Goal: Check status

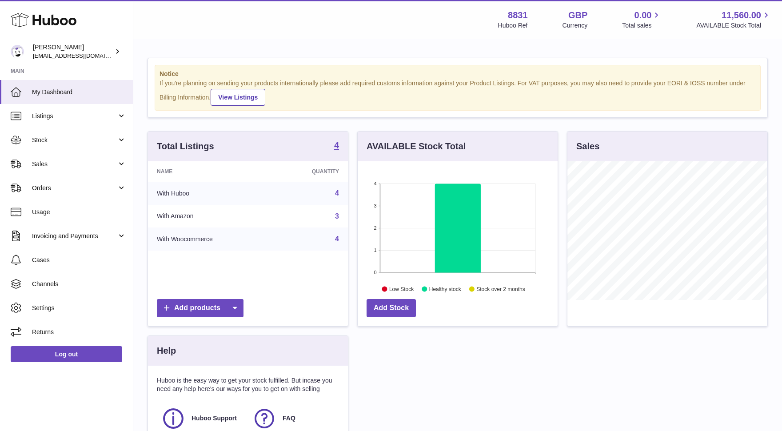
scroll to position [138, 200]
click at [67, 185] on span "Orders" at bounding box center [74, 188] width 85 height 8
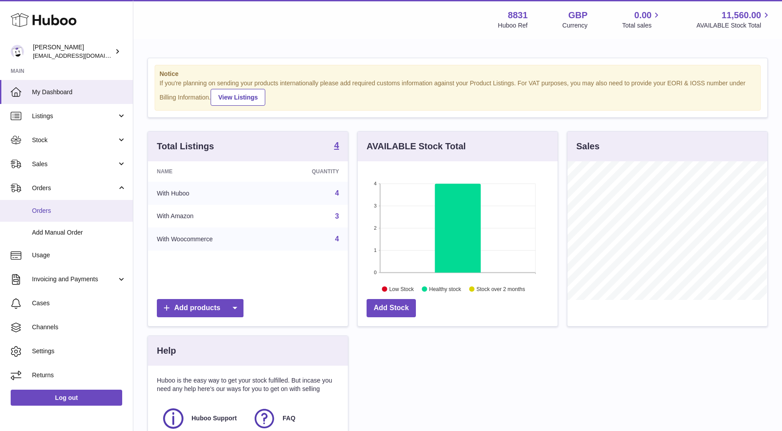
click at [75, 216] on link "Orders" at bounding box center [66, 211] width 133 height 22
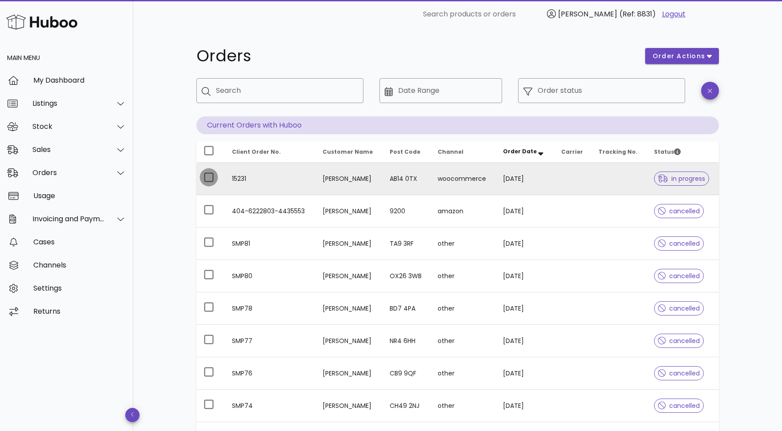
click at [207, 181] on div at bounding box center [208, 177] width 15 height 15
click at [689, 181] on span "in progress" at bounding box center [681, 179] width 47 height 6
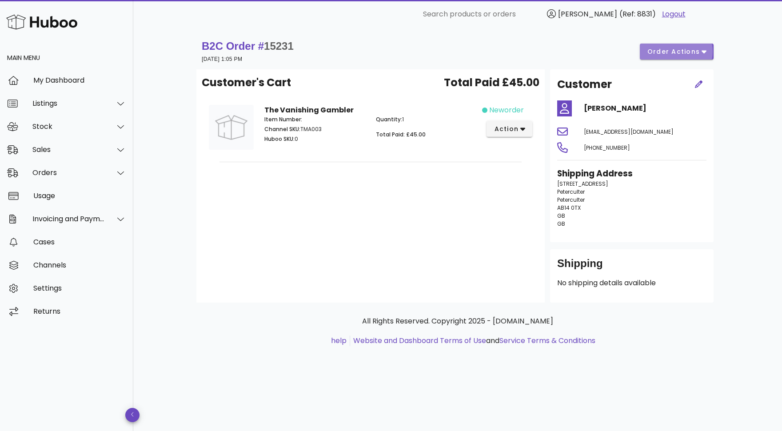
click at [704, 52] on icon "button" at bounding box center [704, 52] width 5 height 3
click at [665, 85] on icon at bounding box center [660, 81] width 9 height 9
click at [58, 176] on div "Orders" at bounding box center [68, 172] width 72 height 8
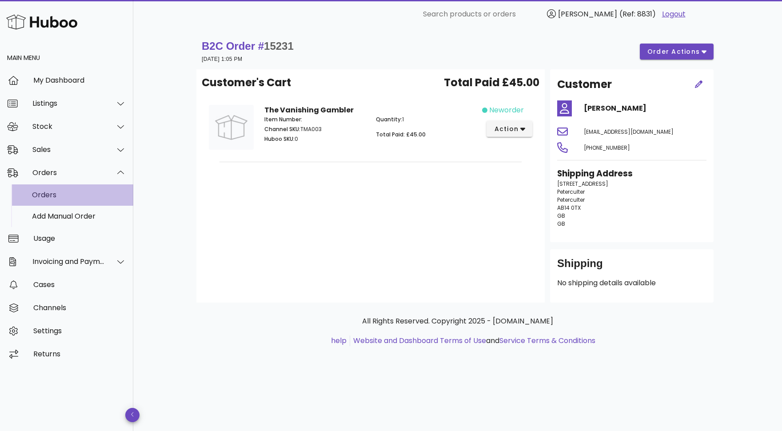
click at [52, 199] on div "Orders" at bounding box center [79, 195] width 94 height 8
